Goal: Task Accomplishment & Management: Use online tool/utility

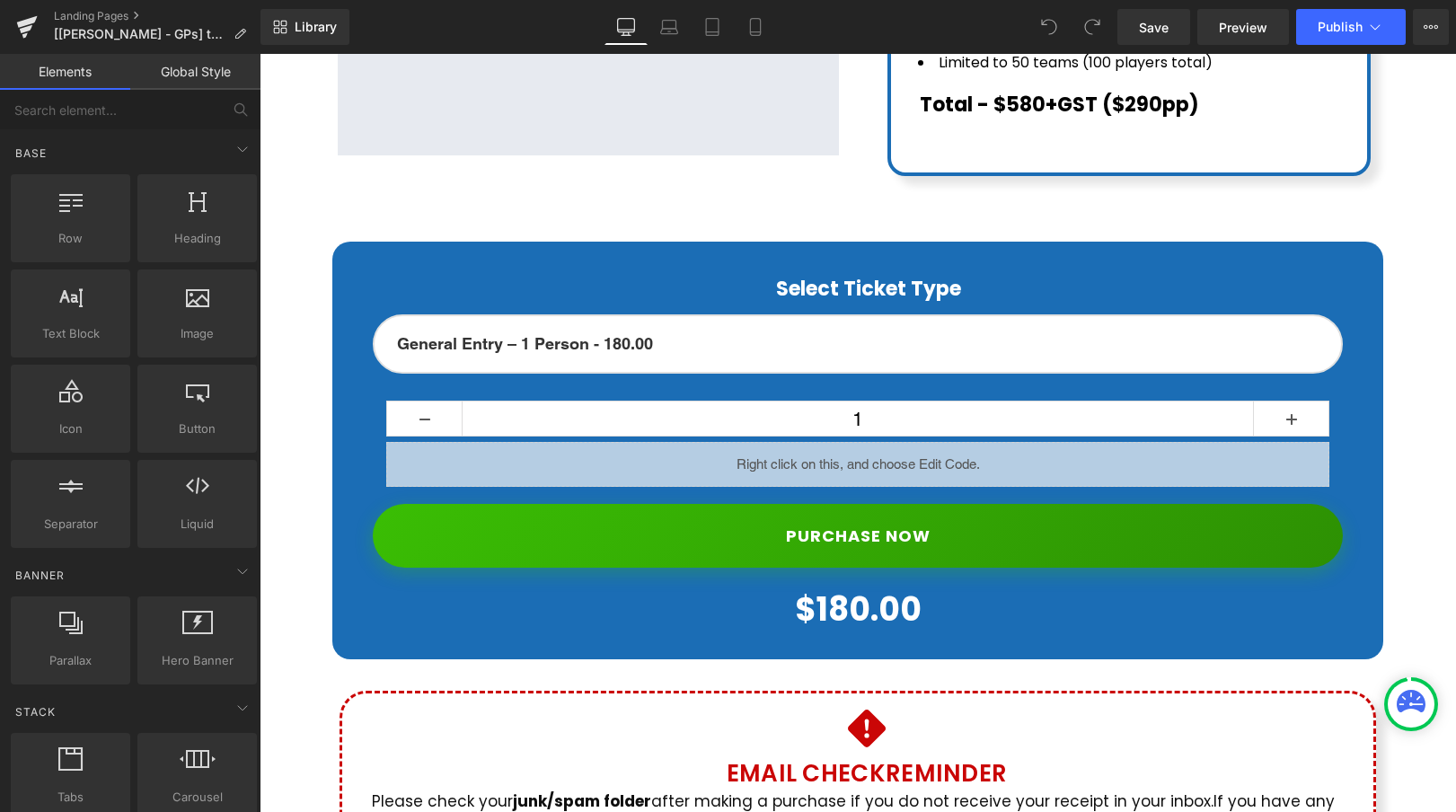
scroll to position [1060, 0]
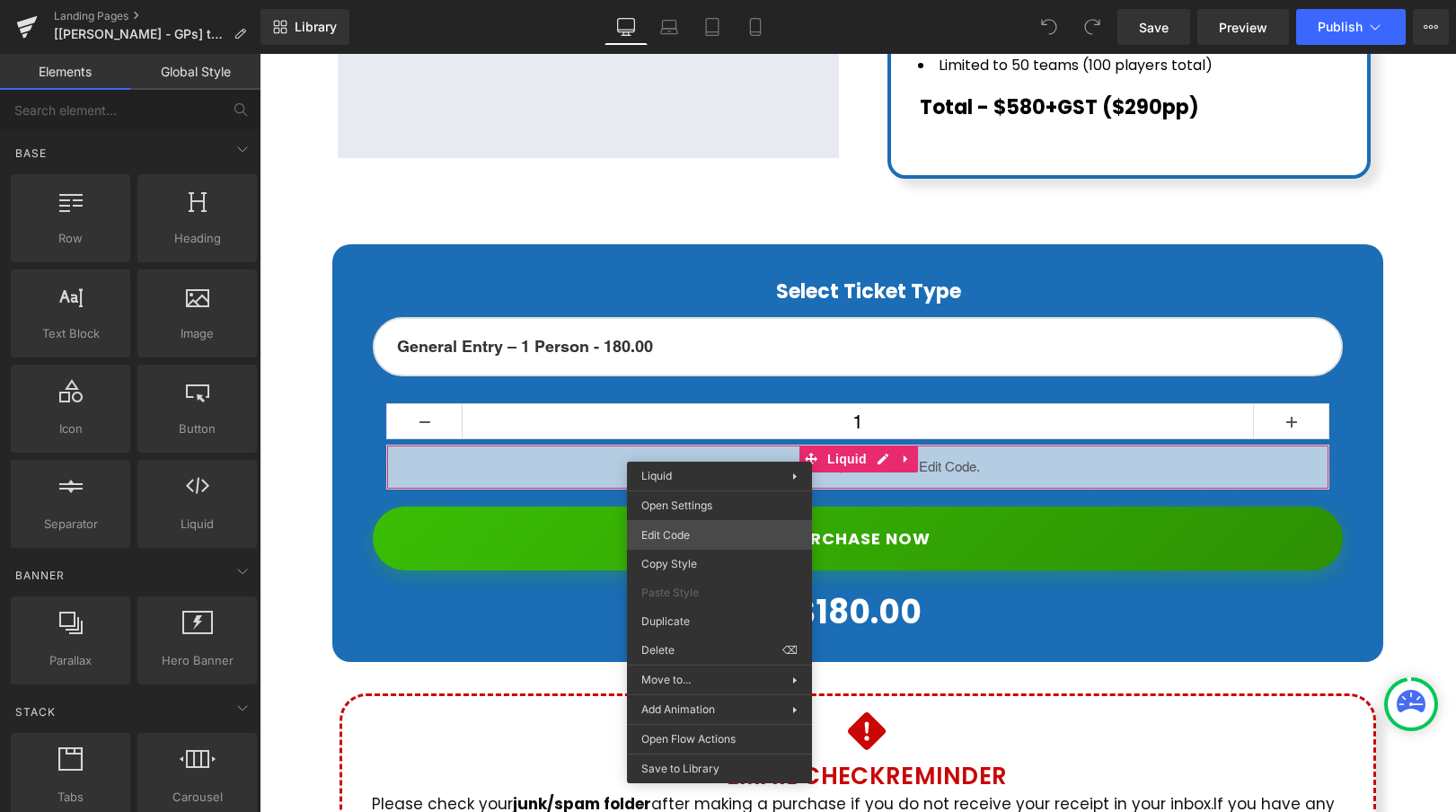
click at [709, 0] on div "You are previewing how the will restyle your page. You can not edit Elements in…" at bounding box center [728, 0] width 1456 height 0
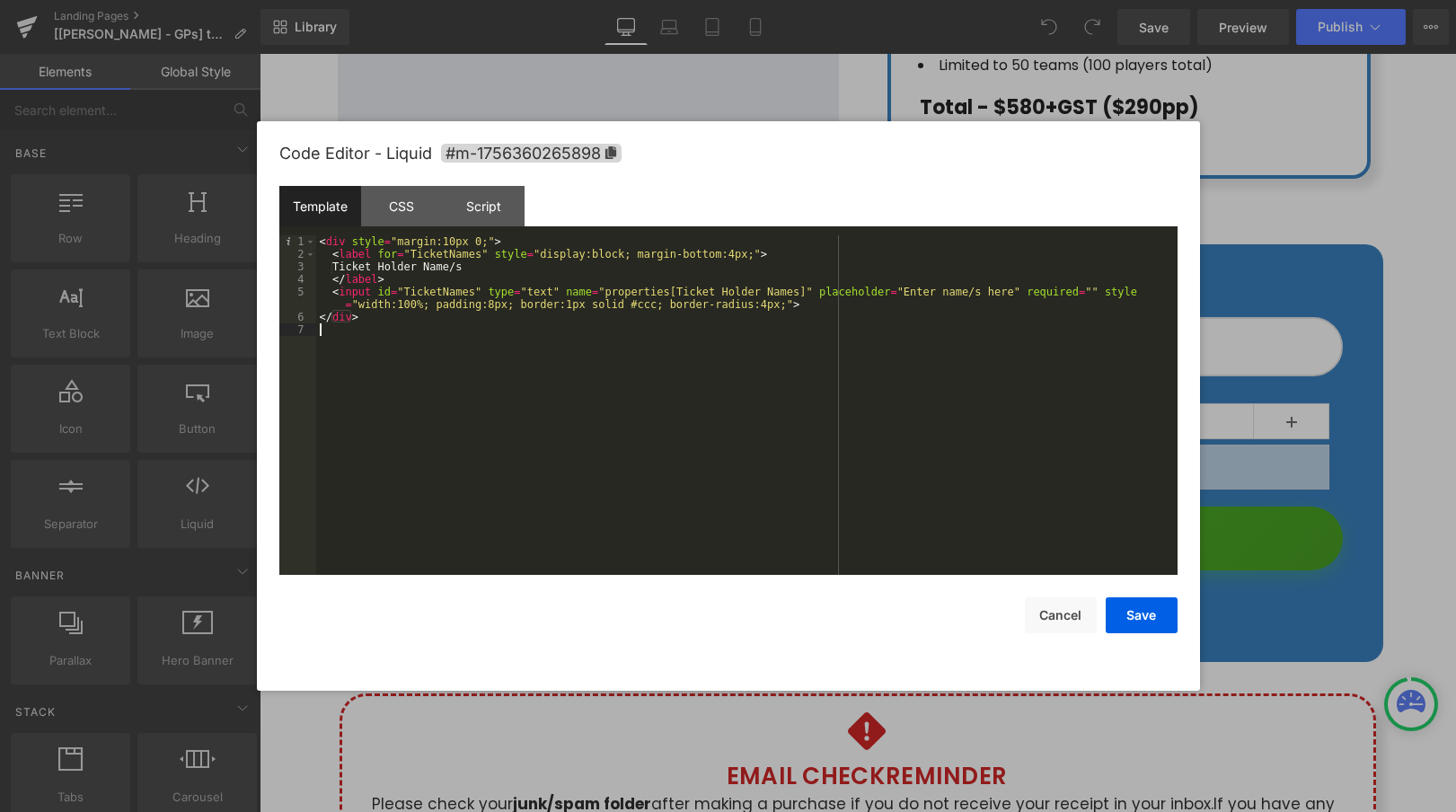
click at [452, 324] on div "< div style = "margin:10px 0;" > < label for = "TicketNames" style = "display:b…" at bounding box center [746, 417] width 861 height 365
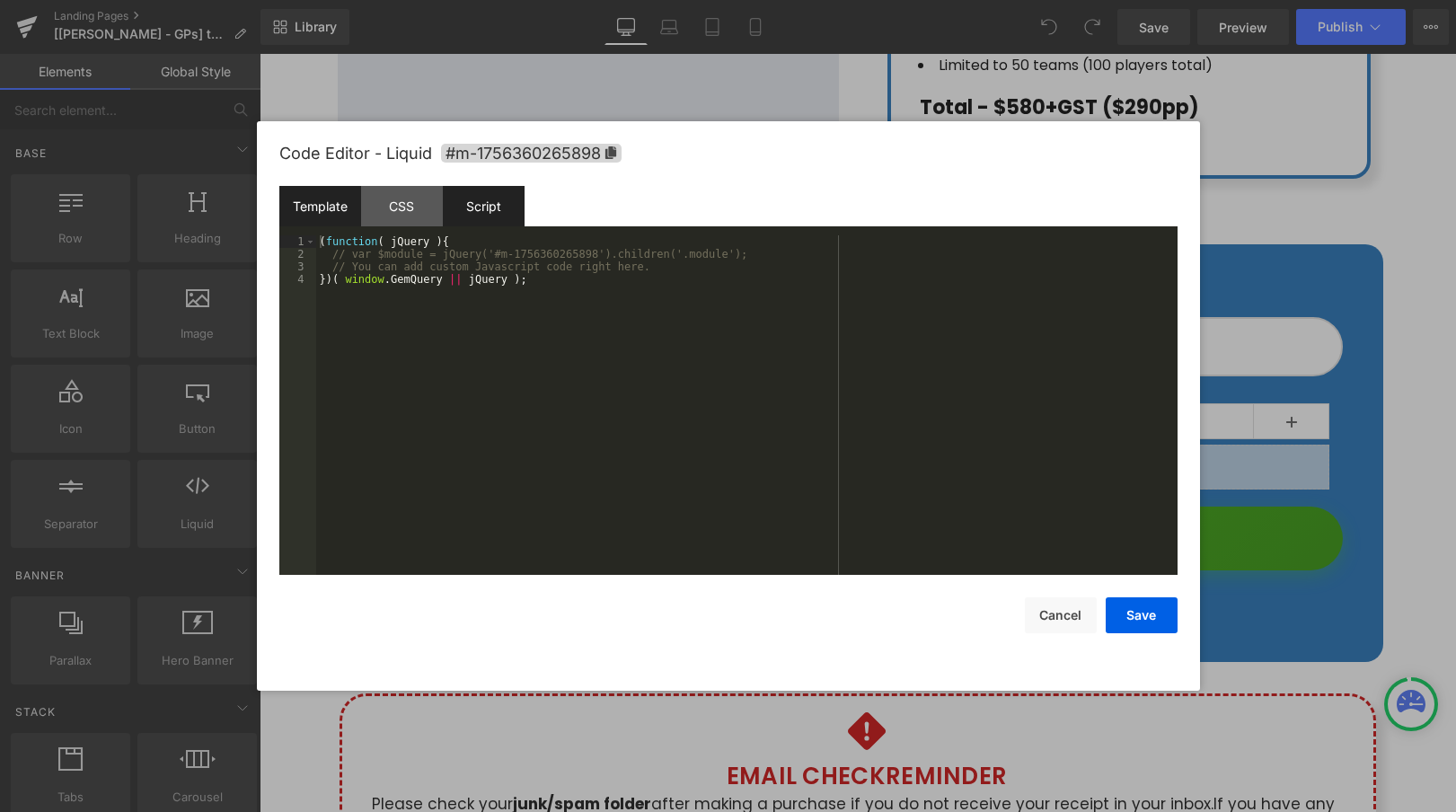
click at [0, 0] on div "Template" at bounding box center [0, 0] width 0 height 0
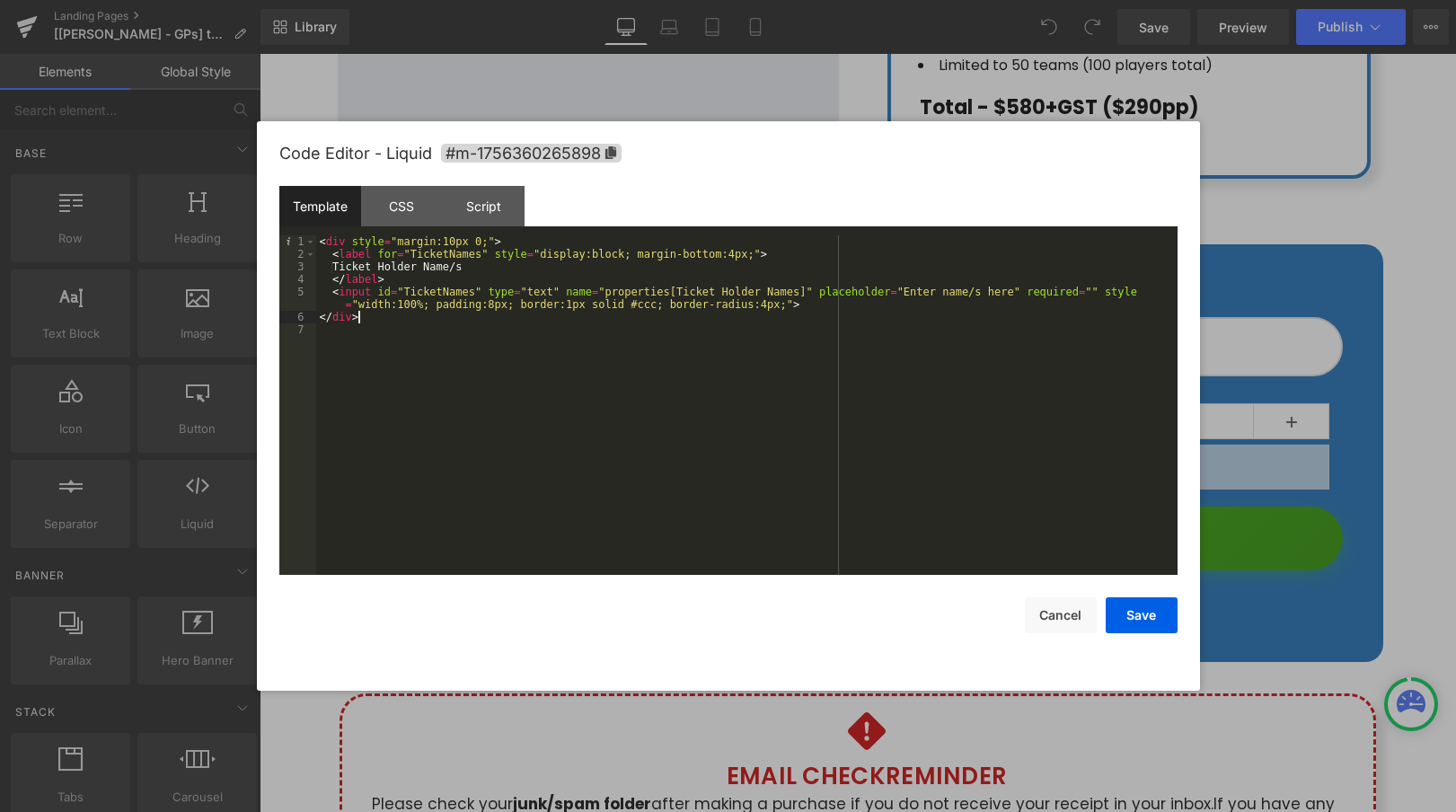
click at [397, 323] on div "< div style = "margin:10px 0;" > < label for = "TicketNames" style = "display:b…" at bounding box center [746, 417] width 861 height 365
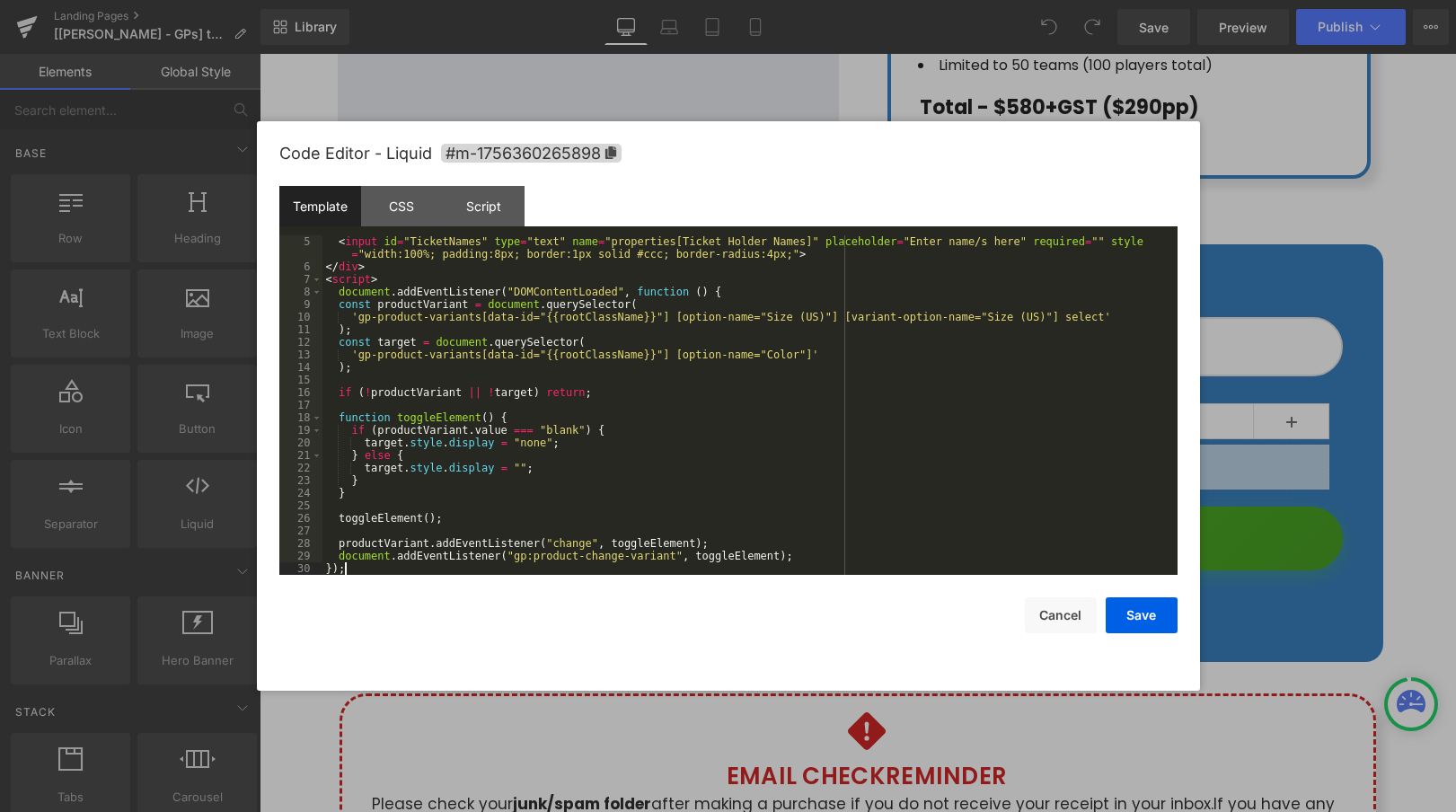
scroll to position [50, 0]
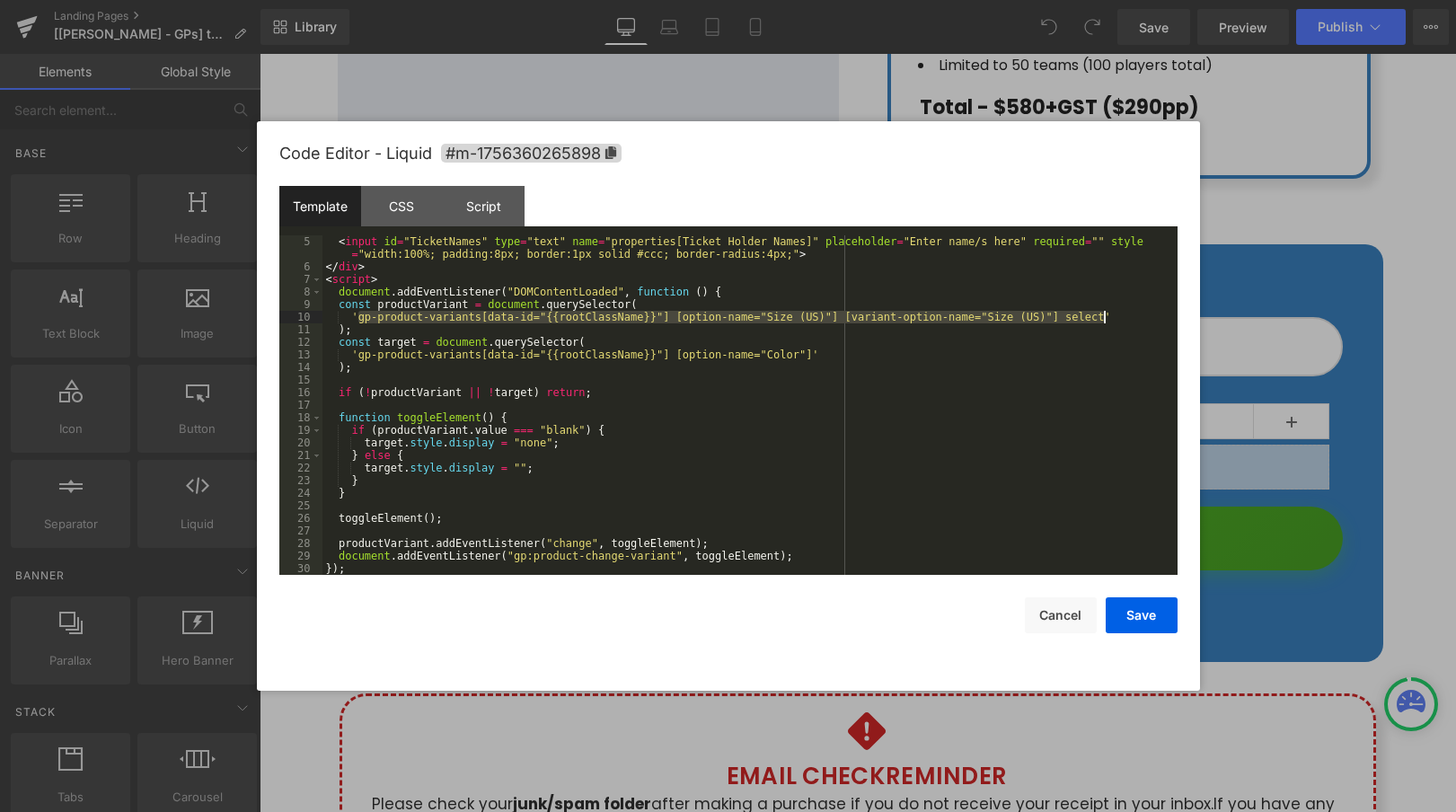
drag, startPoint x: 360, startPoint y: 320, endPoint x: 1105, endPoint y: 319, distance: 745.0
click at [1105, 319] on div "< input id = "TicketNames" type = "text" name = "properties[Ticket Holder Names…" at bounding box center [746, 424] width 848 height 377
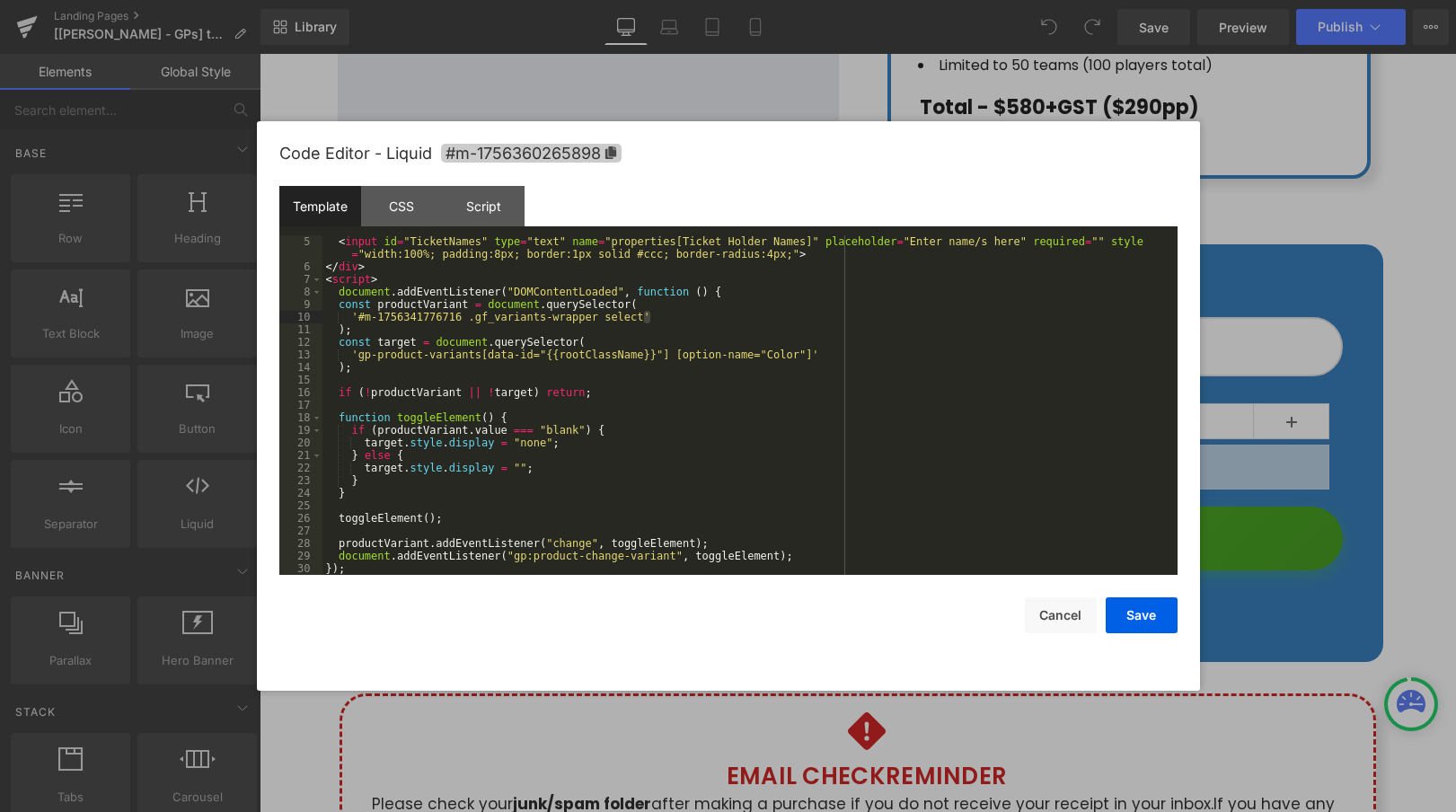
click at [0, 0] on span "#m-1756360265898" at bounding box center [0, 0] width 0 height 0
drag, startPoint x: 358, startPoint y: 360, endPoint x: 809, endPoint y: 350, distance: 451.1
click at [809, 350] on div "< input id = "TicketNames" type = "text" name = "properties[Ticket Holder Names…" at bounding box center [746, 424] width 848 height 377
click at [662, 470] on div "< input id = "TicketNames" type = "text" name = "properties[Ticket Holder Names…" at bounding box center [746, 424] width 848 height 377
click at [559, 434] on div "< input id = "TicketNames" type = "text" name = "properties[Ticket Holder Names…" at bounding box center [746, 424] width 848 height 377
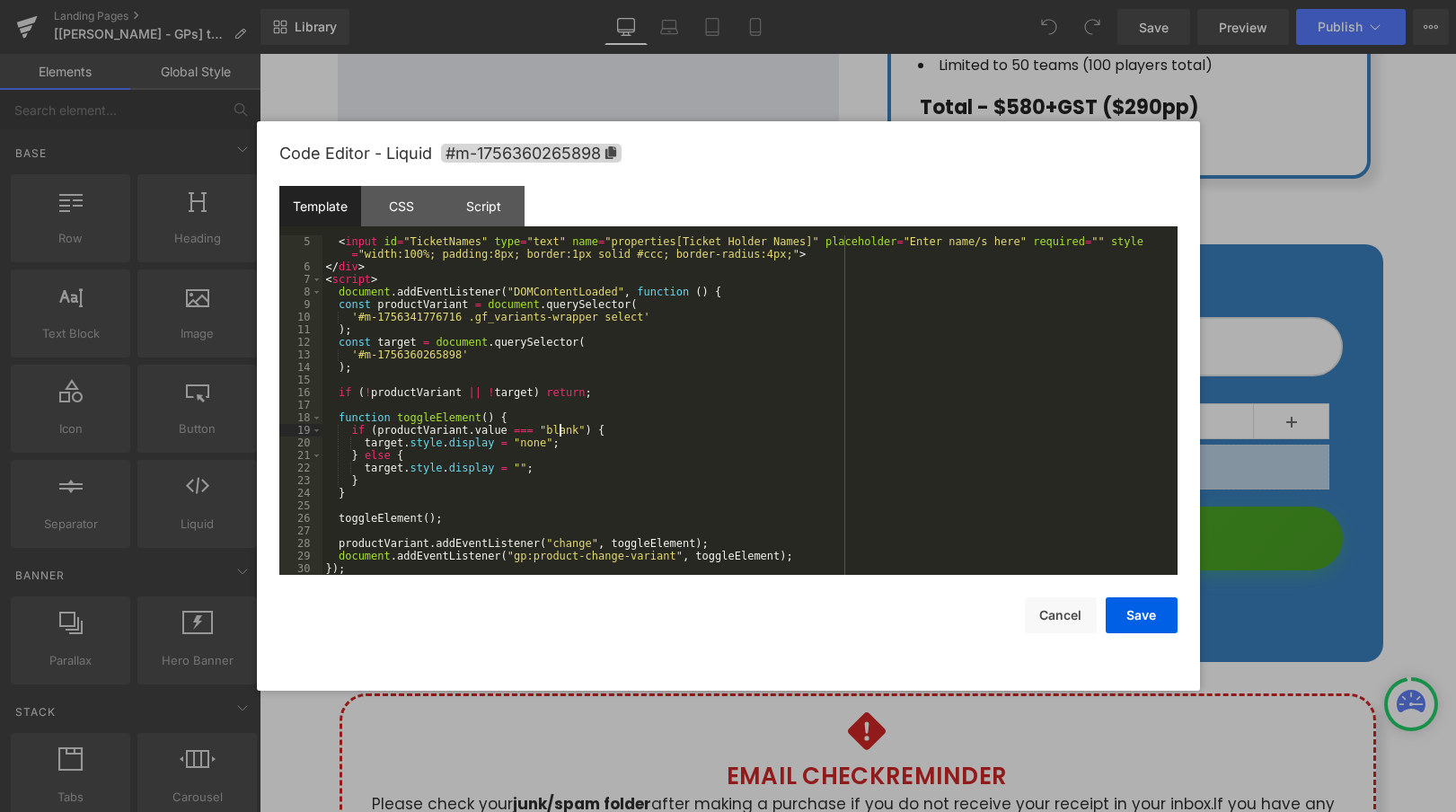
click at [559, 434] on div "< input id = "TicketNames" type = "text" name = "properties[Ticket Holder Names…" at bounding box center [746, 424] width 848 height 377
paste textarea
click at [534, 445] on div "< input id = "TicketNames" type = "text" name = "properties[Ticket Holder Names…" at bounding box center [746, 424] width 848 height 377
click at [519, 467] on div "< input id = "TicketNames" type = "text" name = "properties[Ticket Holder Names…" at bounding box center [746, 424] width 848 height 377
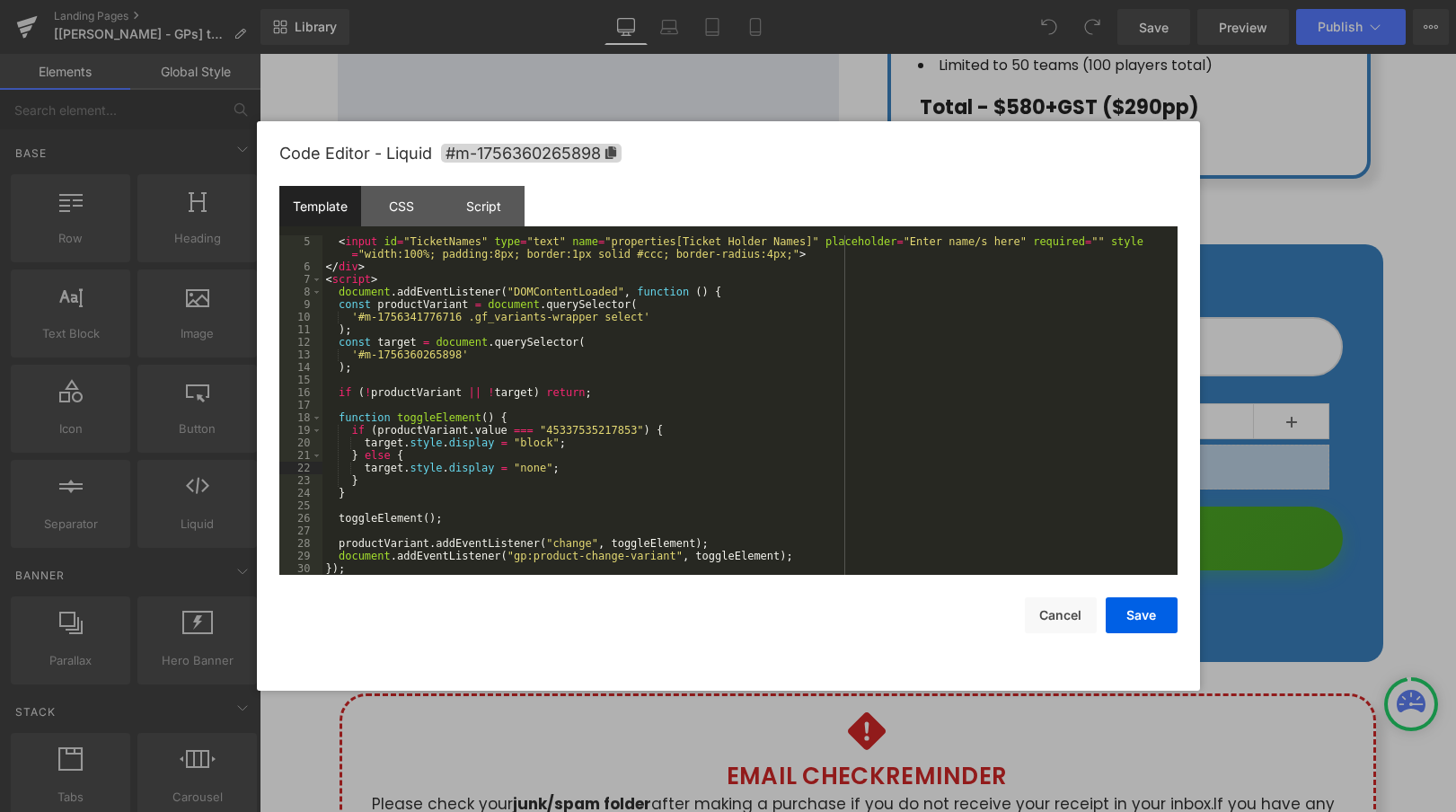
click at [588, 462] on div "< input id = "TicketNames" type = "text" name = "properties[Ticket Holder Names…" at bounding box center [746, 424] width 848 height 377
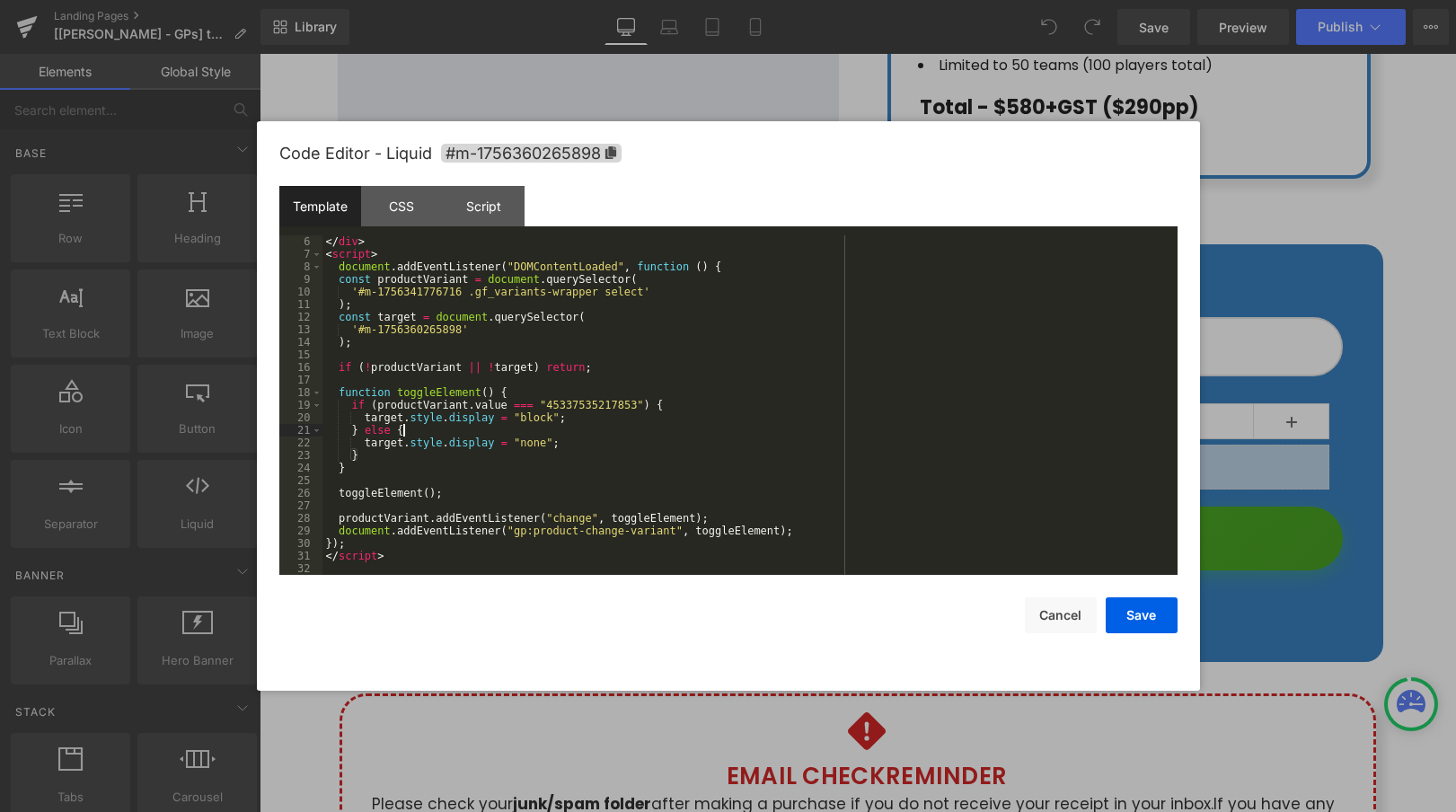
click at [441, 530] on div "</ div > < script > document . addEventListener ( "DOMContentLoaded" , function…" at bounding box center [746, 417] width 848 height 365
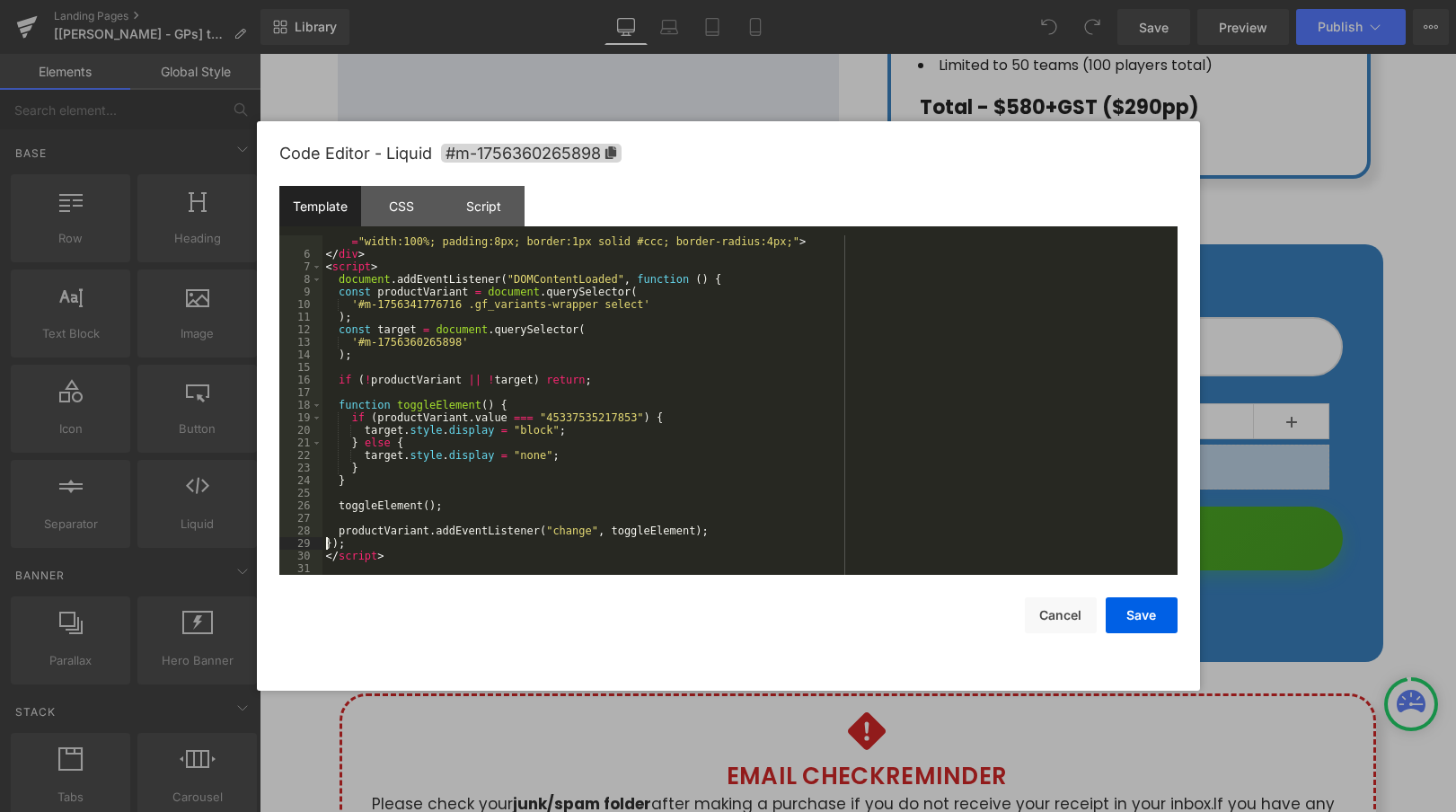
click at [718, 531] on div "< input id = "TicketNames" type = "text" name = "properties[Ticket Holder Names…" at bounding box center [746, 412] width 848 height 377
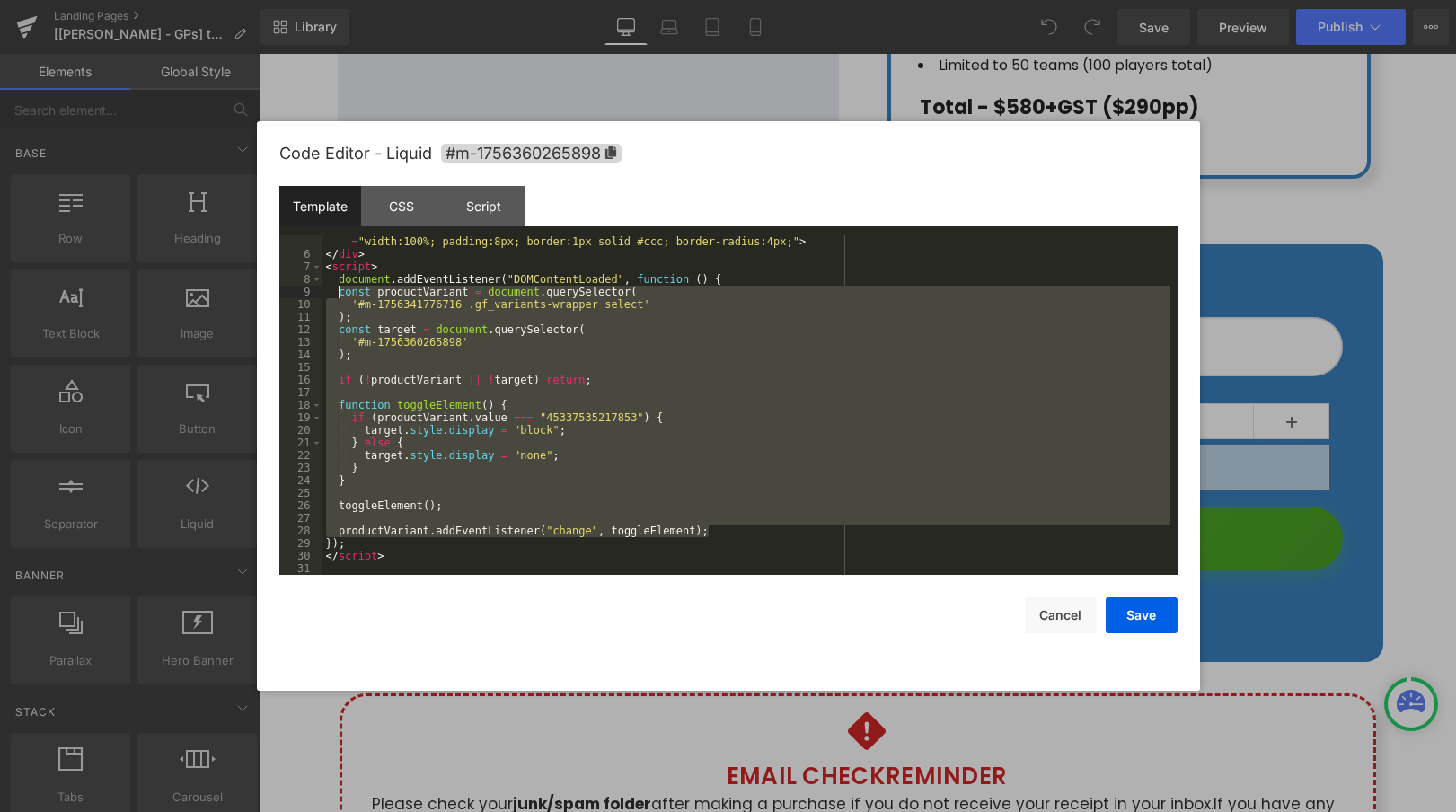
drag, startPoint x: 712, startPoint y: 531, endPoint x: 338, endPoint y: 297, distance: 441.2
click at [338, 297] on div "< input id = "TicketNames" type = "text" name = "properties[Ticket Holder Names…" at bounding box center [746, 412] width 848 height 377
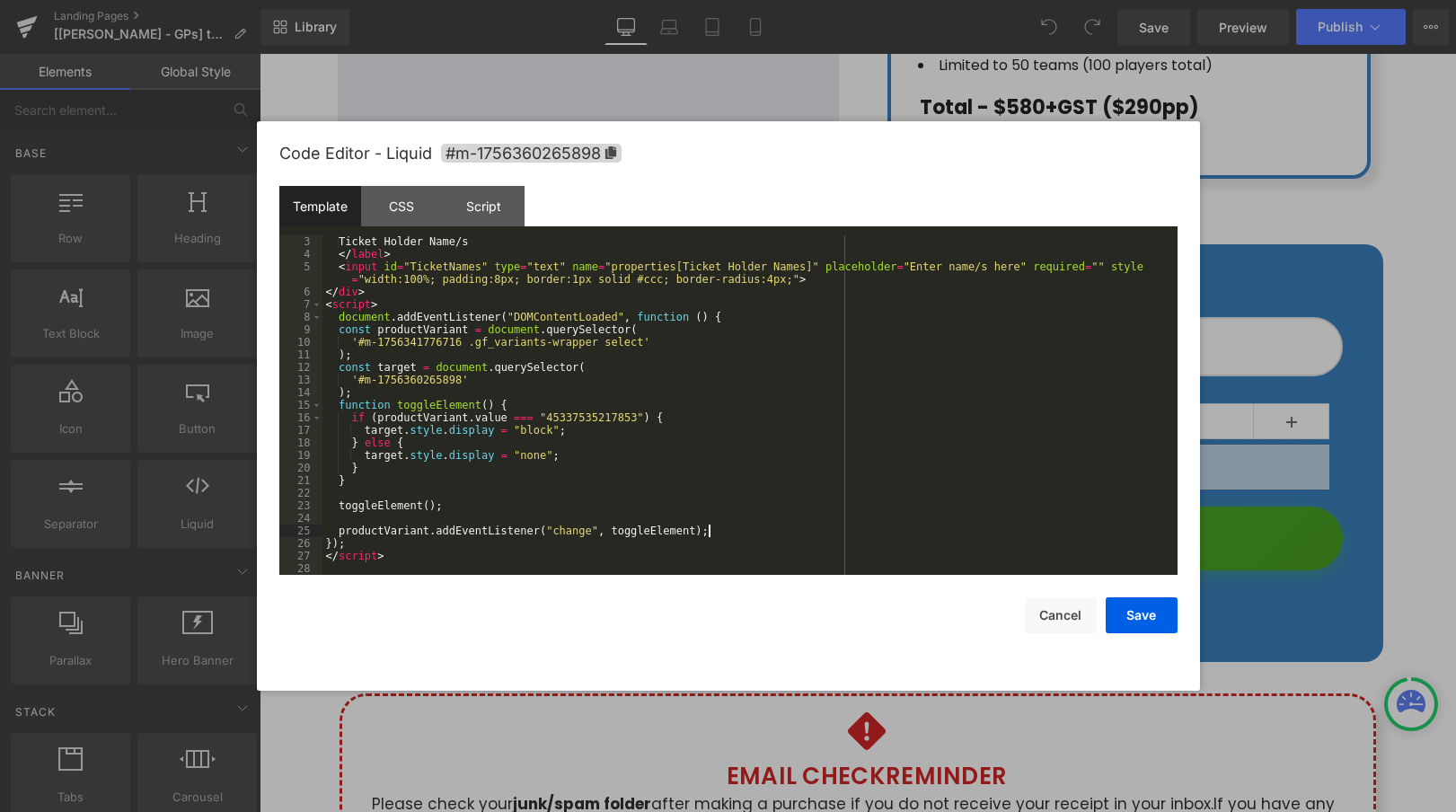
scroll to position [25, 0]
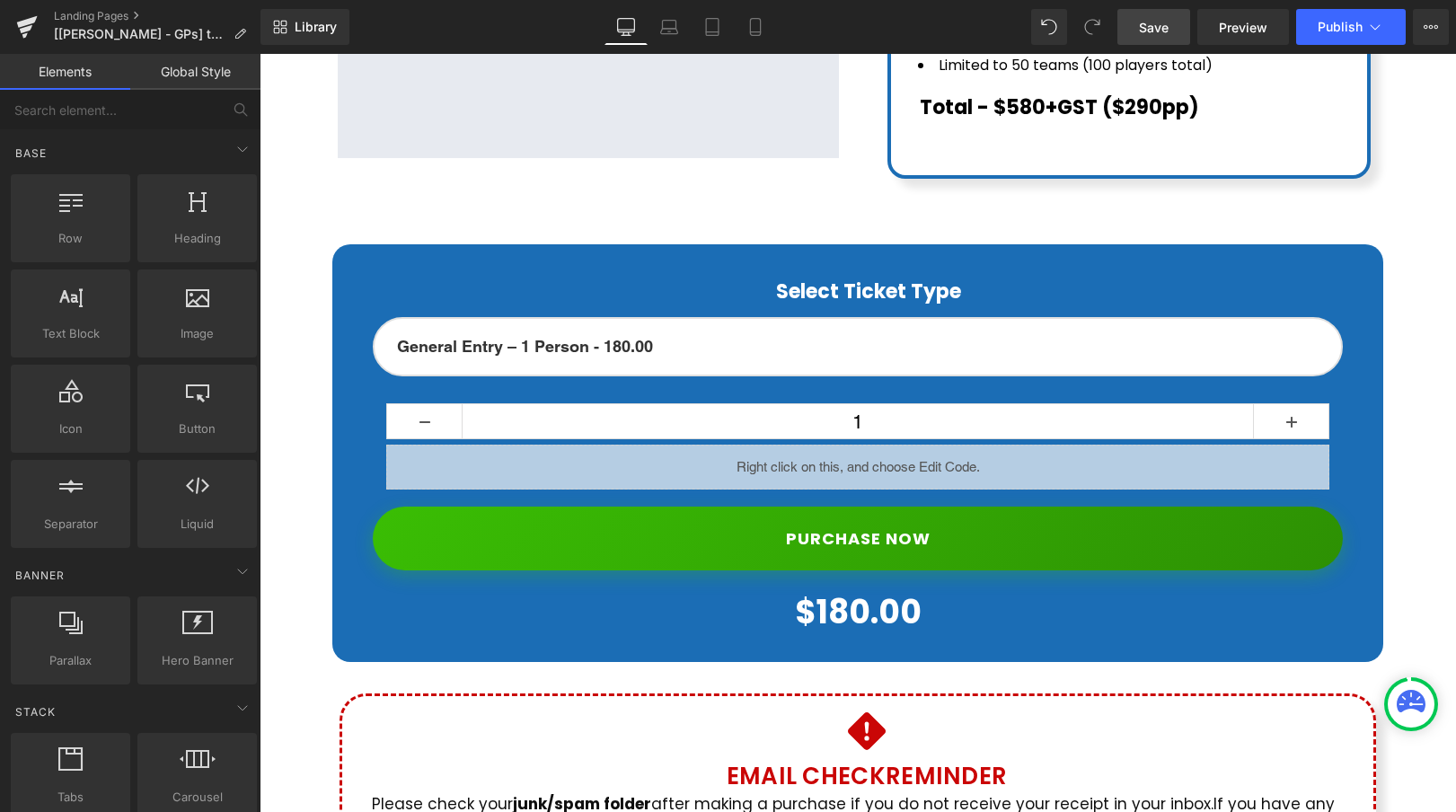
click at [1181, 28] on link "Save" at bounding box center [1154, 27] width 72 height 36
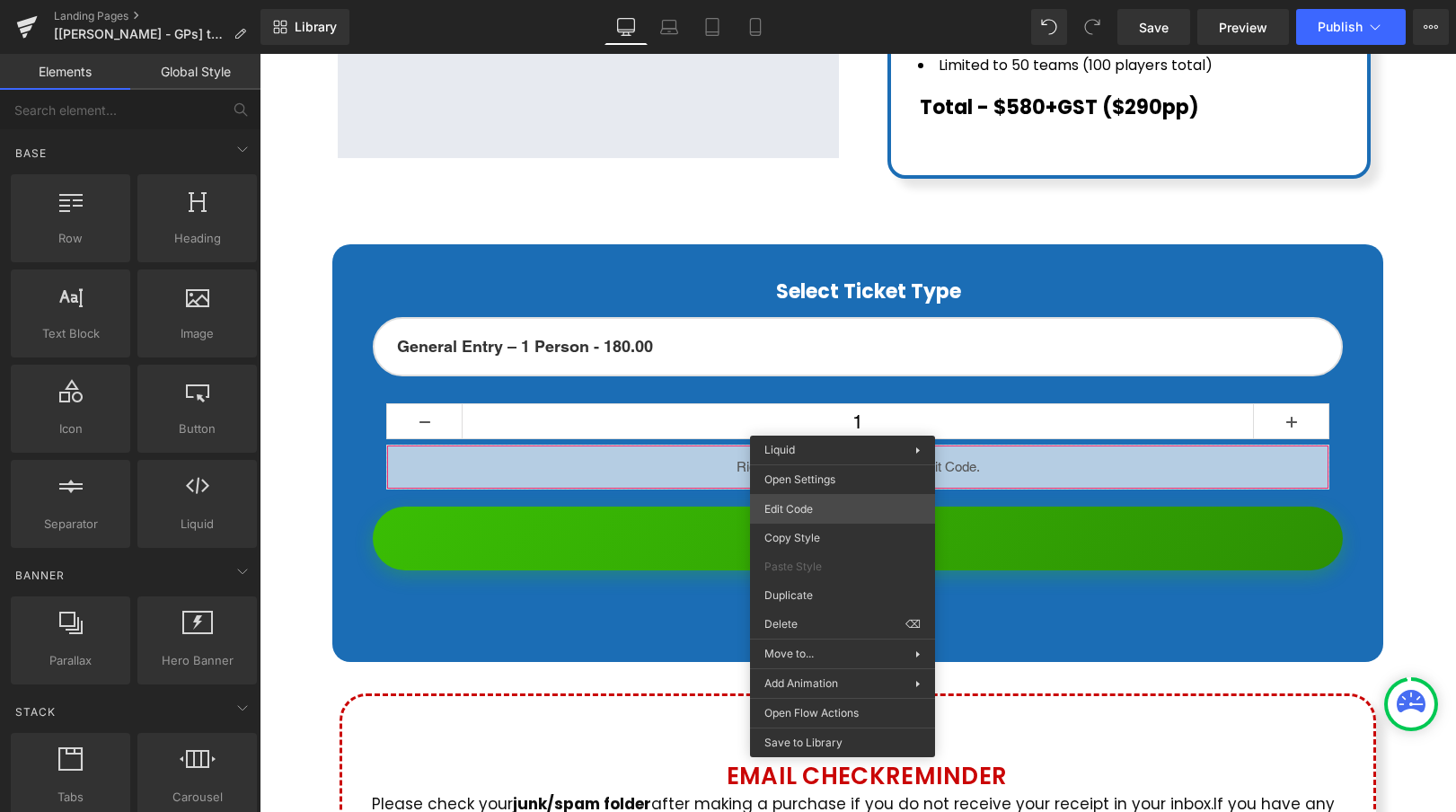
click at [799, 0] on div "You are previewing how the will restyle your page. You can not edit Elements in…" at bounding box center [728, 0] width 1456 height 0
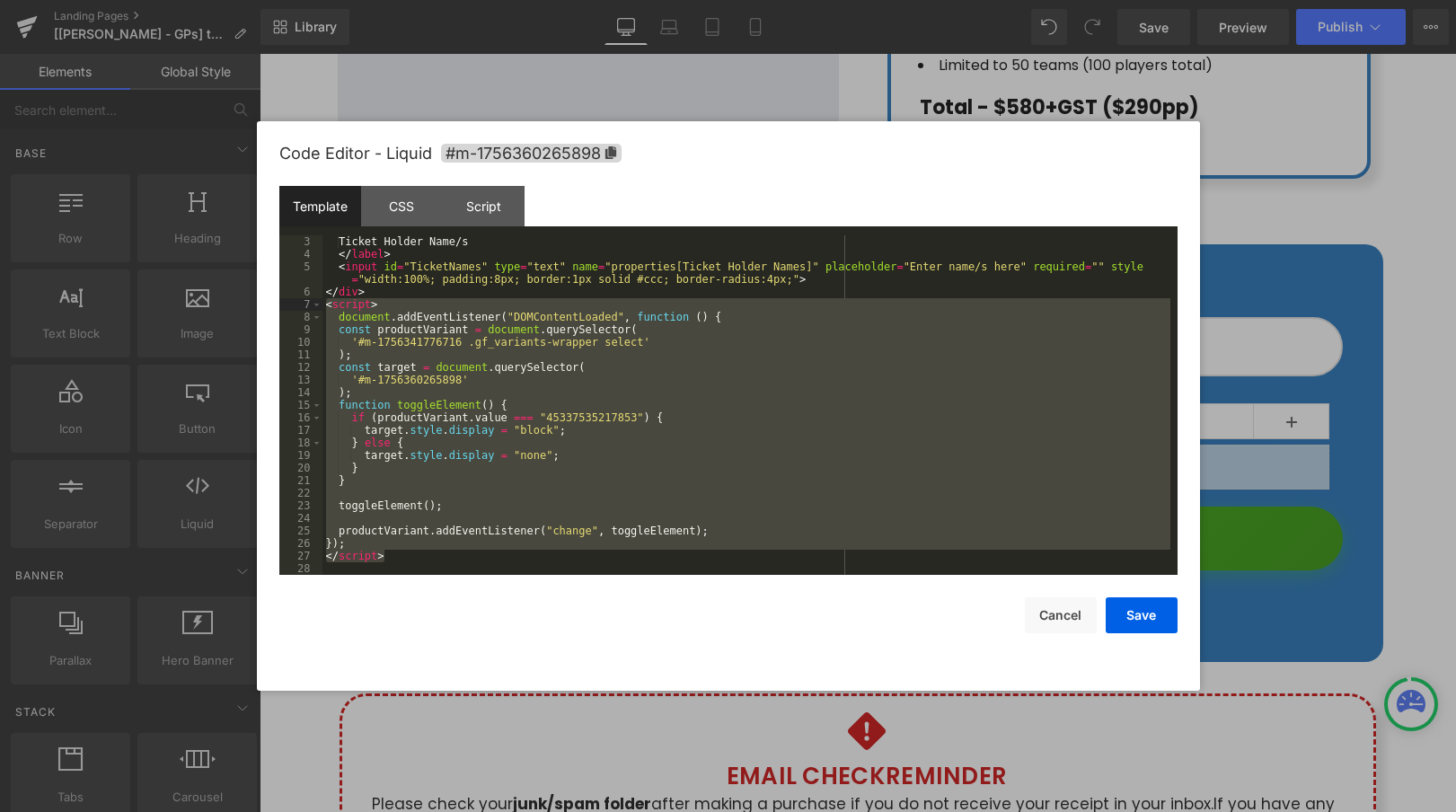
drag, startPoint x: 402, startPoint y: 555, endPoint x: 306, endPoint y: 306, distance: 266.9
click at [306, 306] on pre "3 4 5 6 7 8 9 10 11 12 13 14 15 16 17 18 19 20 21 22 23 24 25 26 27 28 Ticket H…" at bounding box center [728, 404] width 899 height 339
